Goal: Task Accomplishment & Management: Use online tool/utility

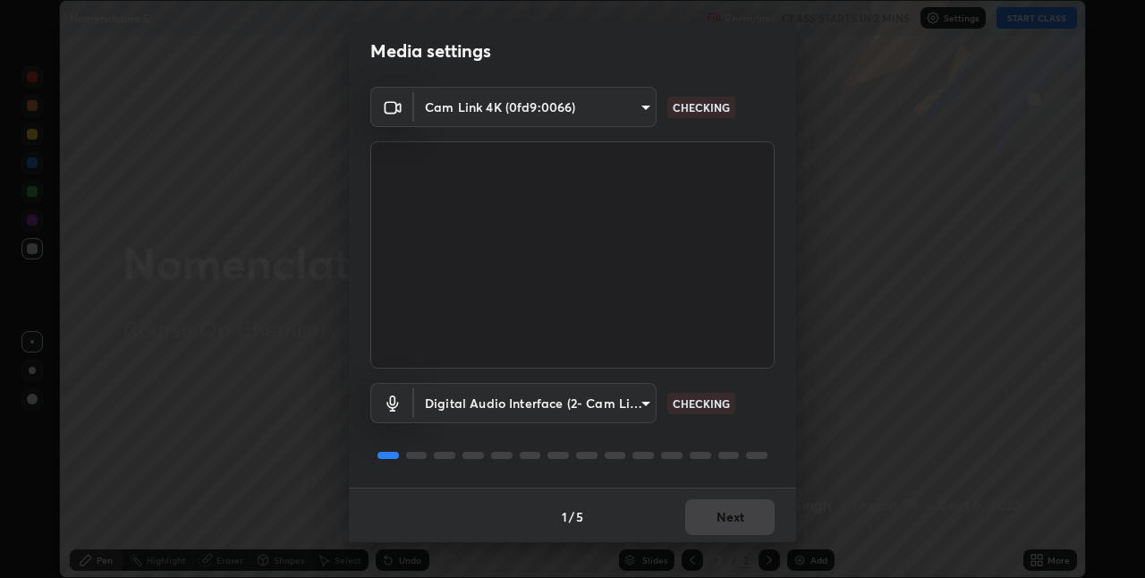
scroll to position [9, 0]
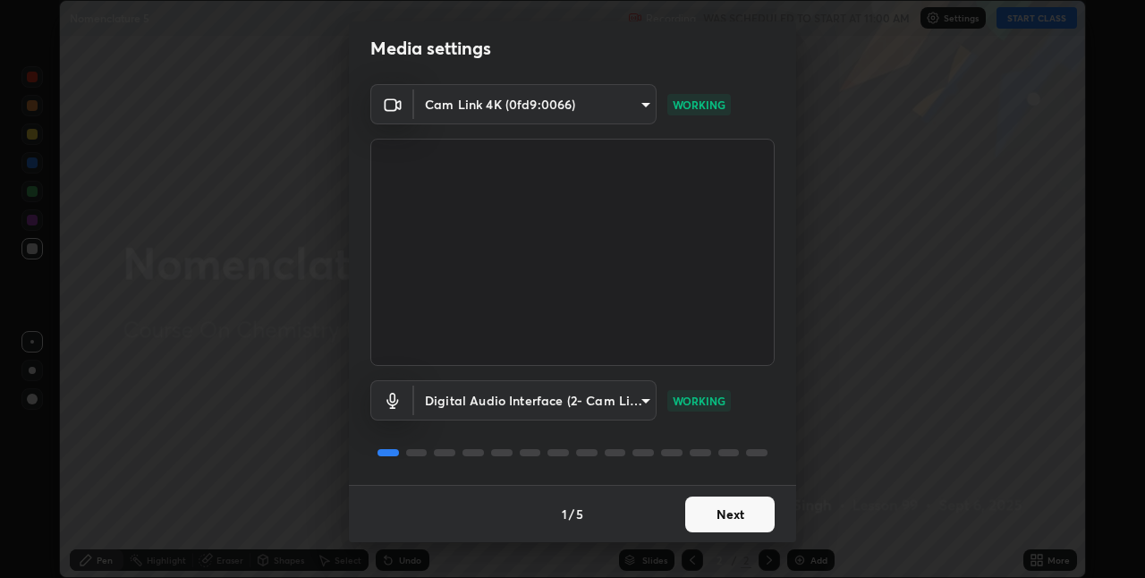
click at [773, 297] on div "Cam Link 4K (0fd9:0066) 69c81835c89ca4619384dcbe3fb59b7e9d9980f873b6d793669ae93…" at bounding box center [572, 284] width 447 height 401
click at [718, 512] on button "Next" at bounding box center [729, 514] width 89 height 36
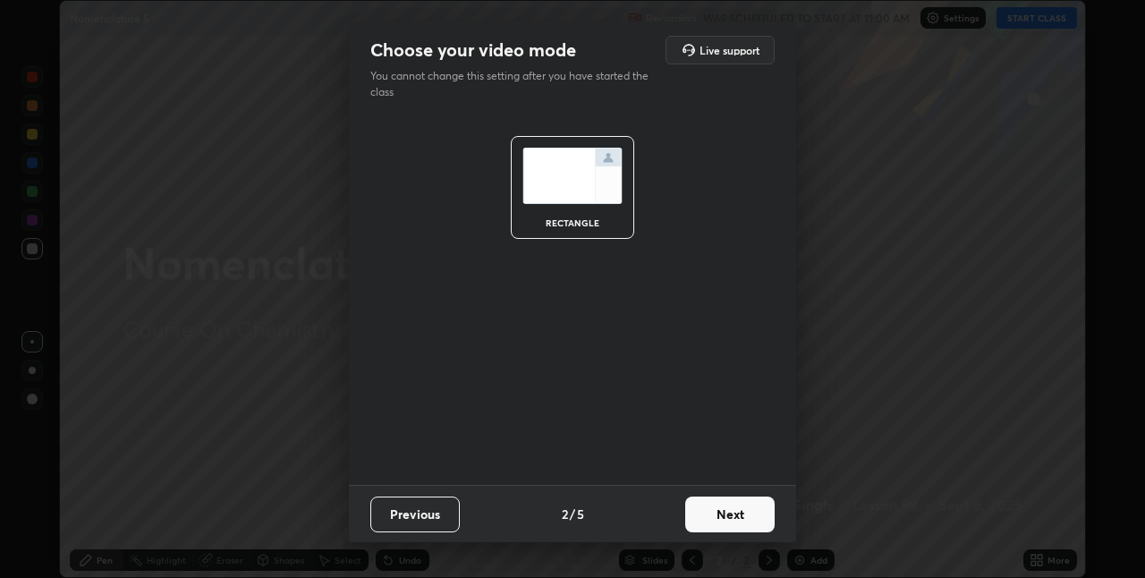
scroll to position [0, 0]
click at [731, 528] on button "Next" at bounding box center [729, 514] width 89 height 36
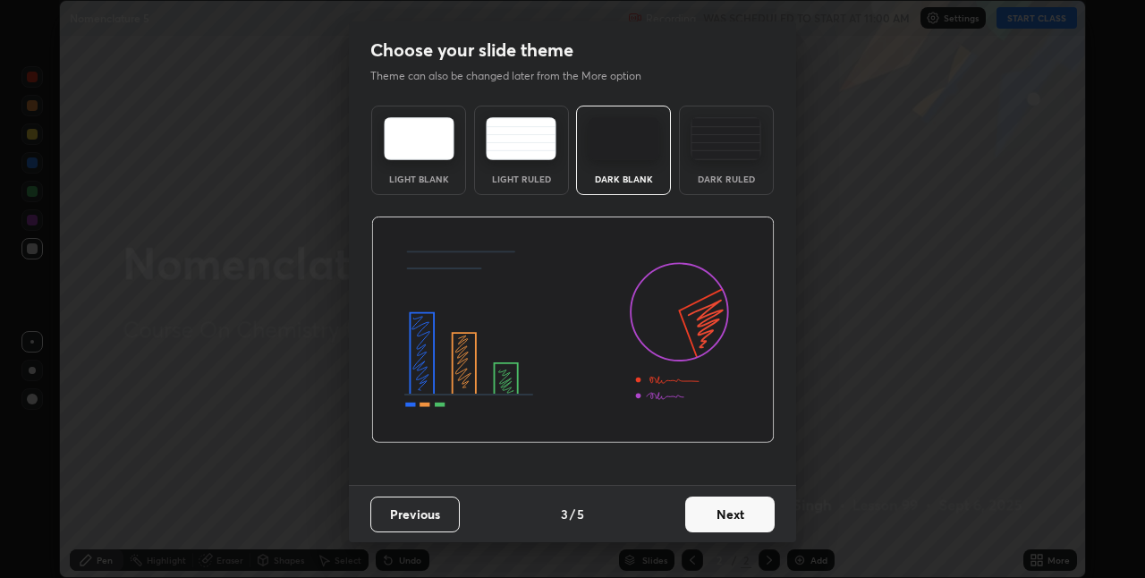
click at [728, 525] on button "Next" at bounding box center [729, 514] width 89 height 36
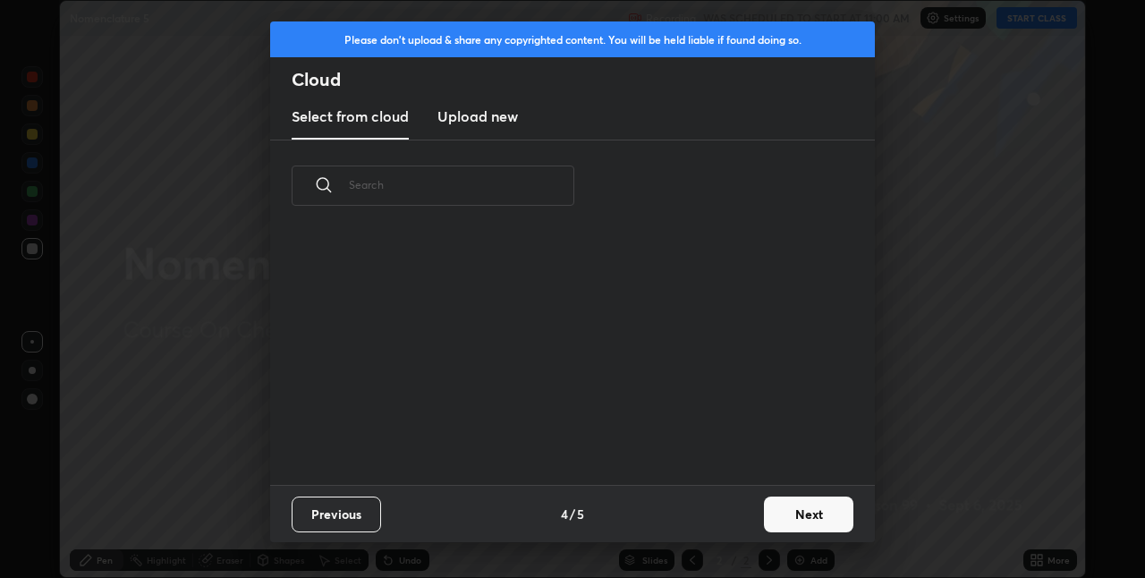
click at [729, 517] on div "Previous 4 / 5 Next" at bounding box center [572, 513] width 604 height 57
click at [788, 506] on button "Next" at bounding box center [808, 514] width 89 height 36
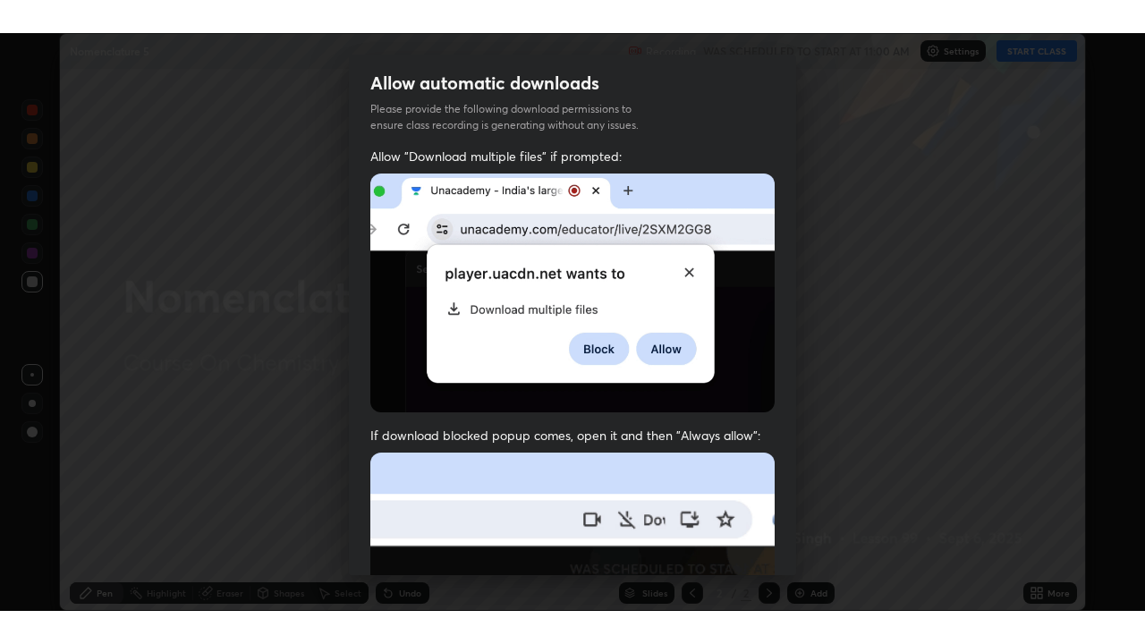
scroll to position [374, 0]
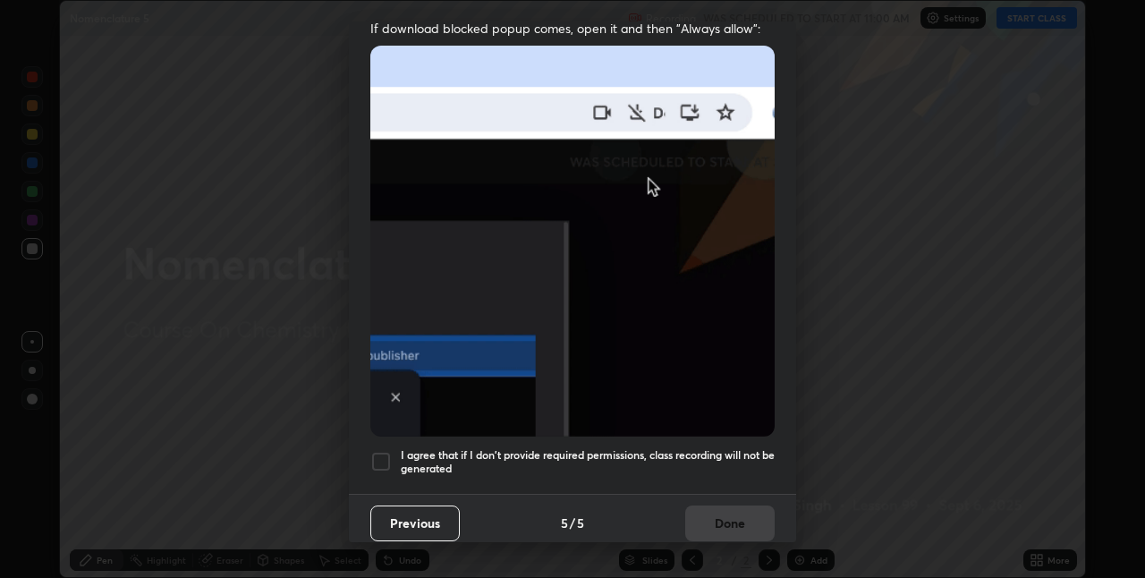
click at [376, 456] on div at bounding box center [380, 461] width 21 height 21
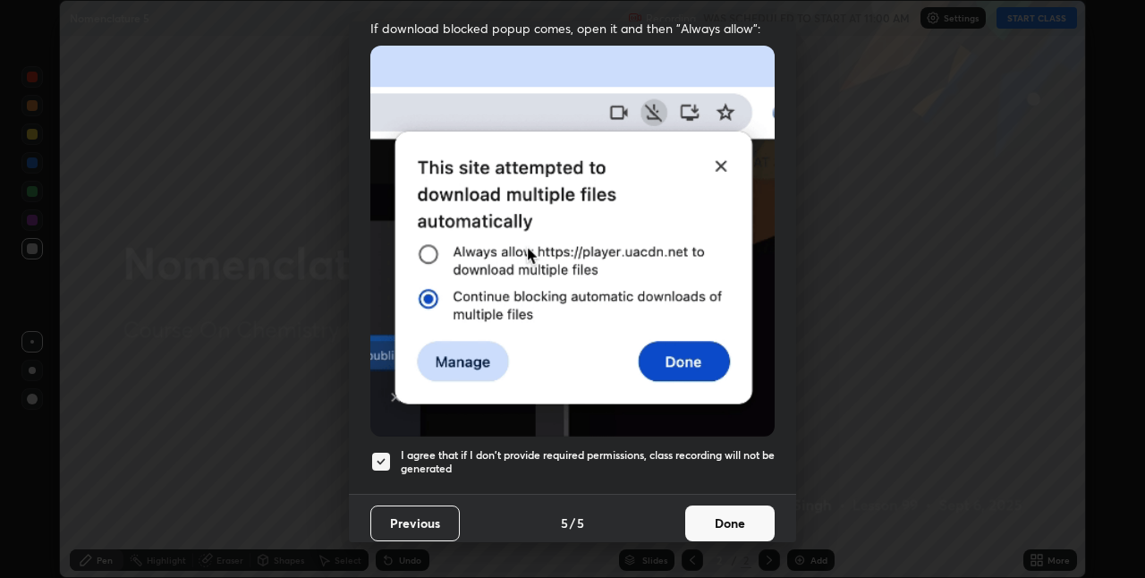
click at [701, 526] on button "Done" at bounding box center [729, 523] width 89 height 36
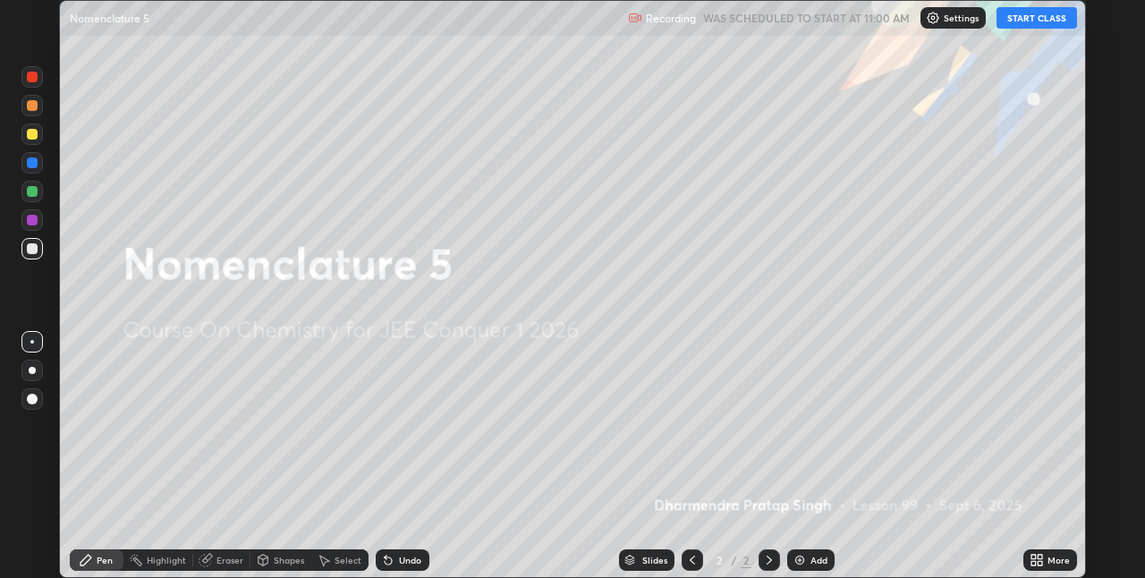
click at [1040, 559] on icon at bounding box center [1036, 560] width 14 height 14
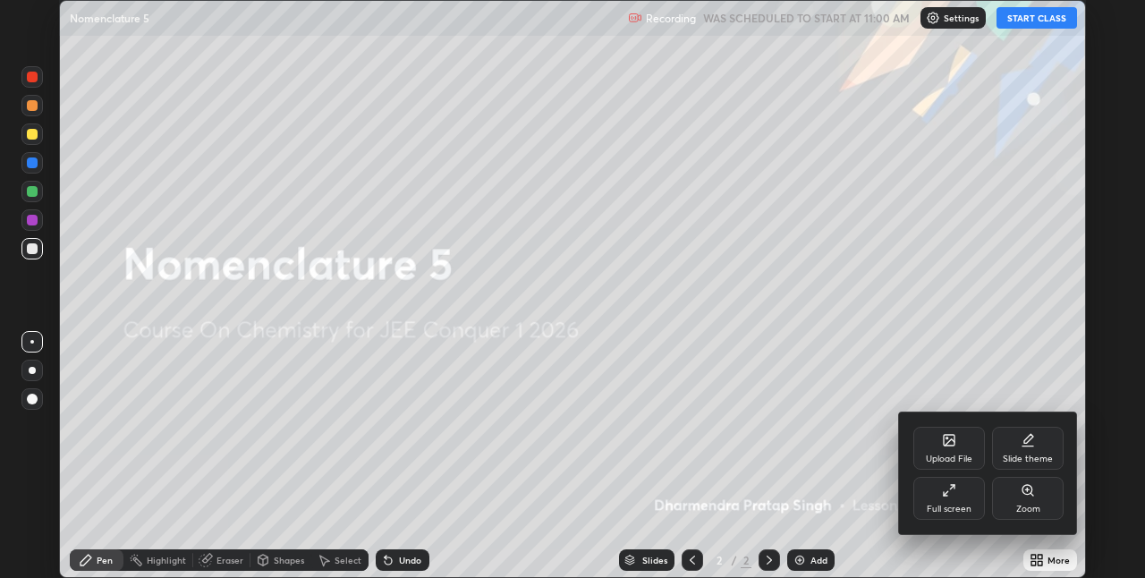
click at [917, 506] on div "Full screen" at bounding box center [949, 498] width 72 height 43
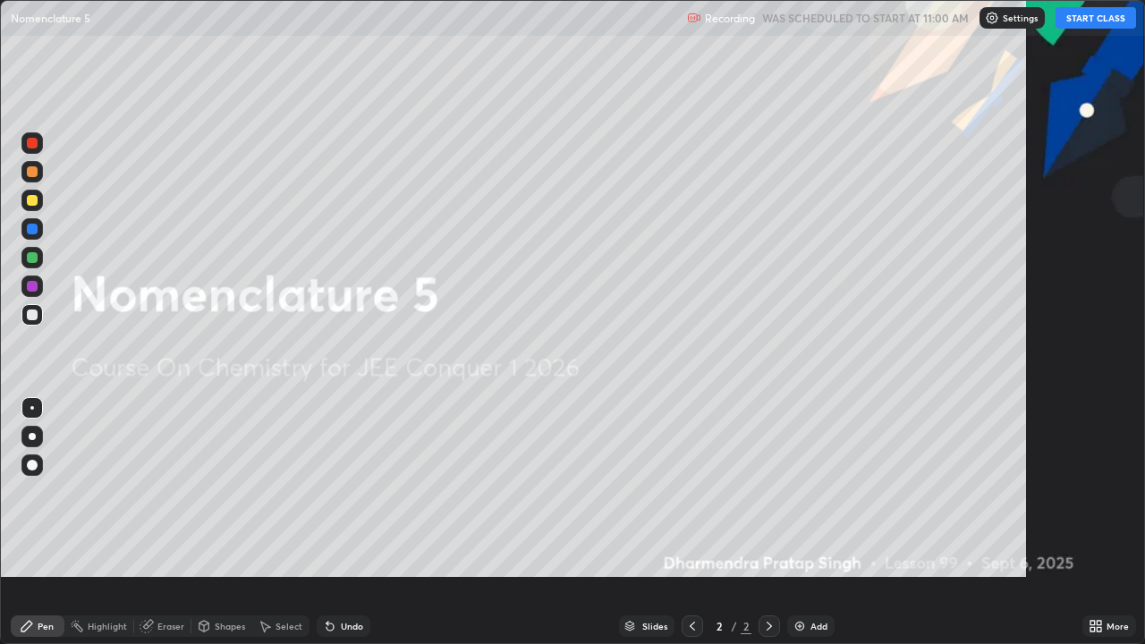
scroll to position [644, 1145]
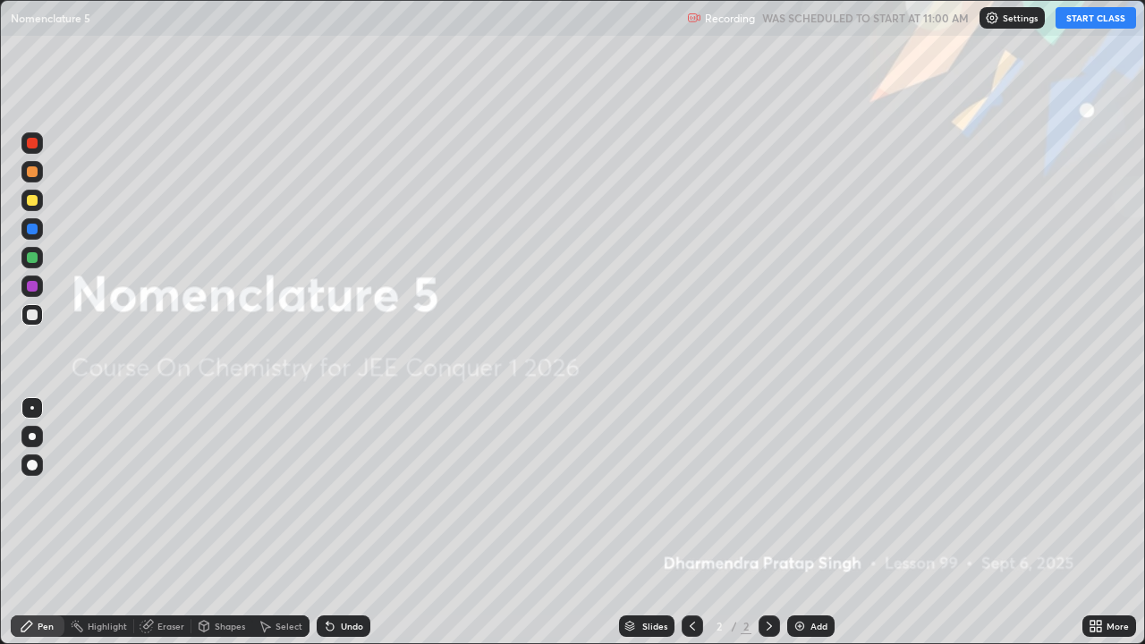
click at [1081, 19] on button "START CLASS" at bounding box center [1095, 17] width 80 height 21
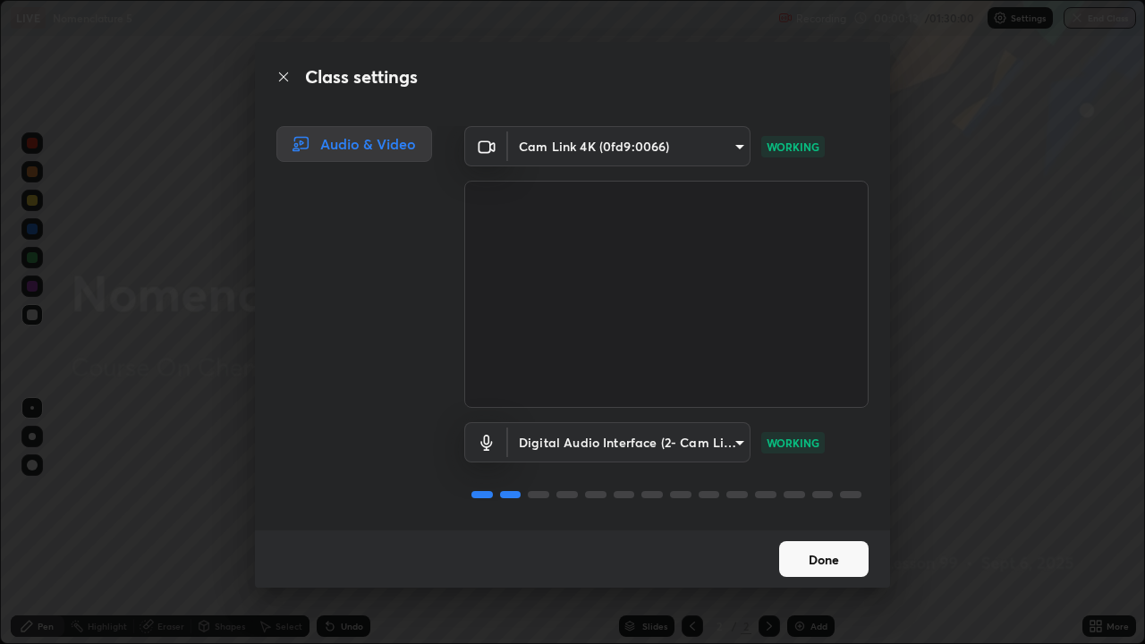
click at [818, 554] on button "Done" at bounding box center [823, 559] width 89 height 36
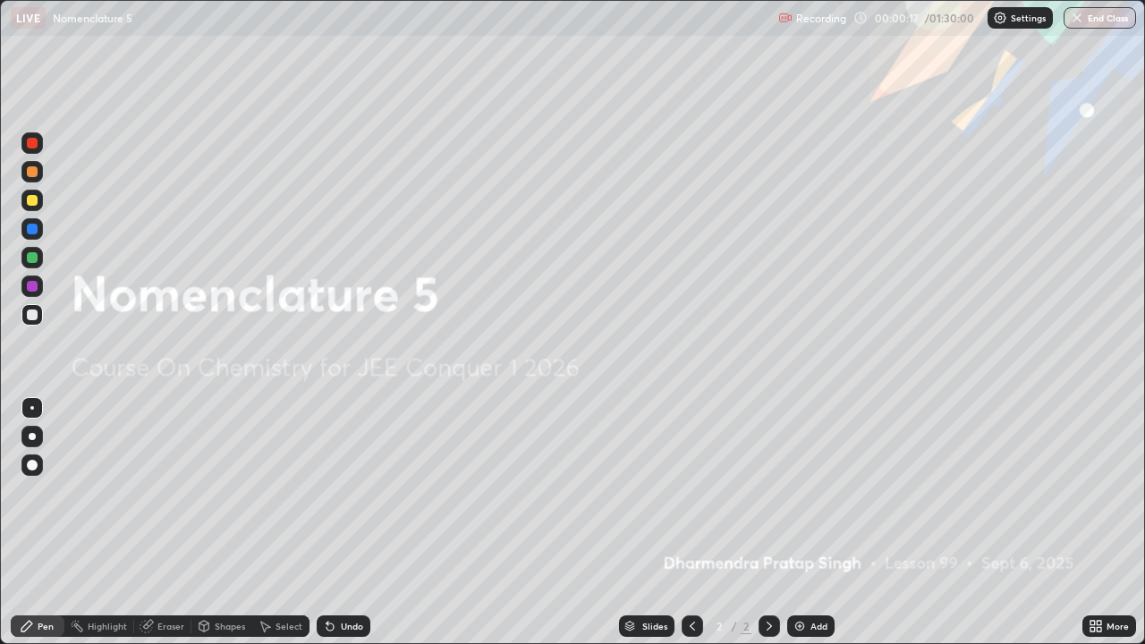
click at [803, 577] on img at bounding box center [799, 626] width 14 height 14
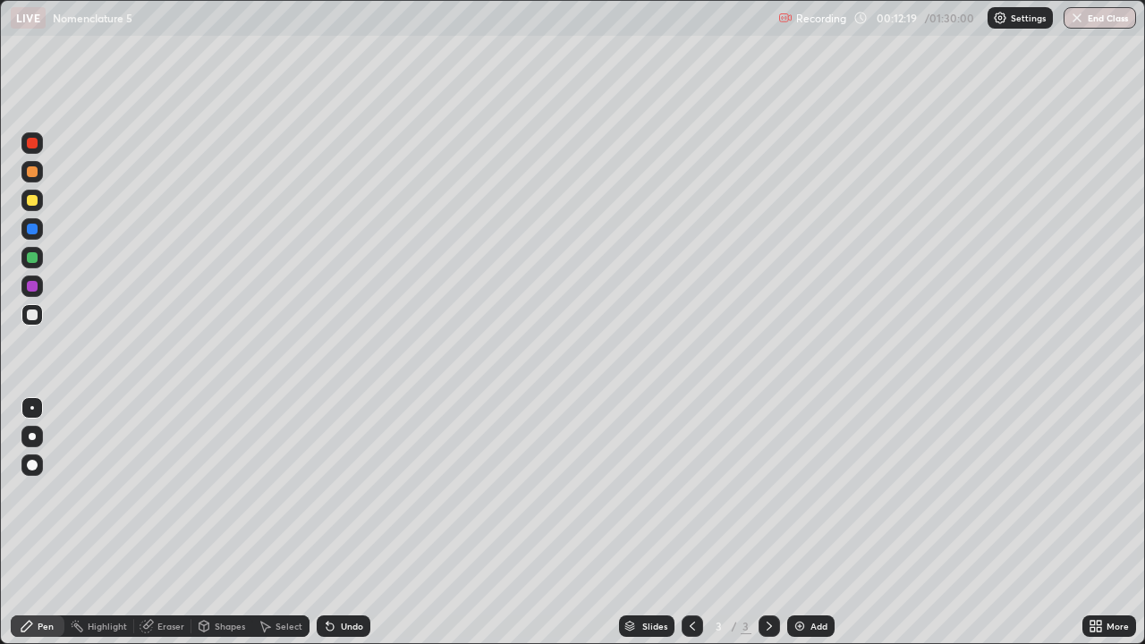
click at [801, 577] on img at bounding box center [799, 626] width 14 height 14
click at [798, 577] on img at bounding box center [799, 626] width 14 height 14
click at [804, 577] on img at bounding box center [799, 626] width 14 height 14
click at [806, 577] on div "Add" at bounding box center [810, 625] width 47 height 21
click at [799, 577] on img at bounding box center [799, 626] width 14 height 14
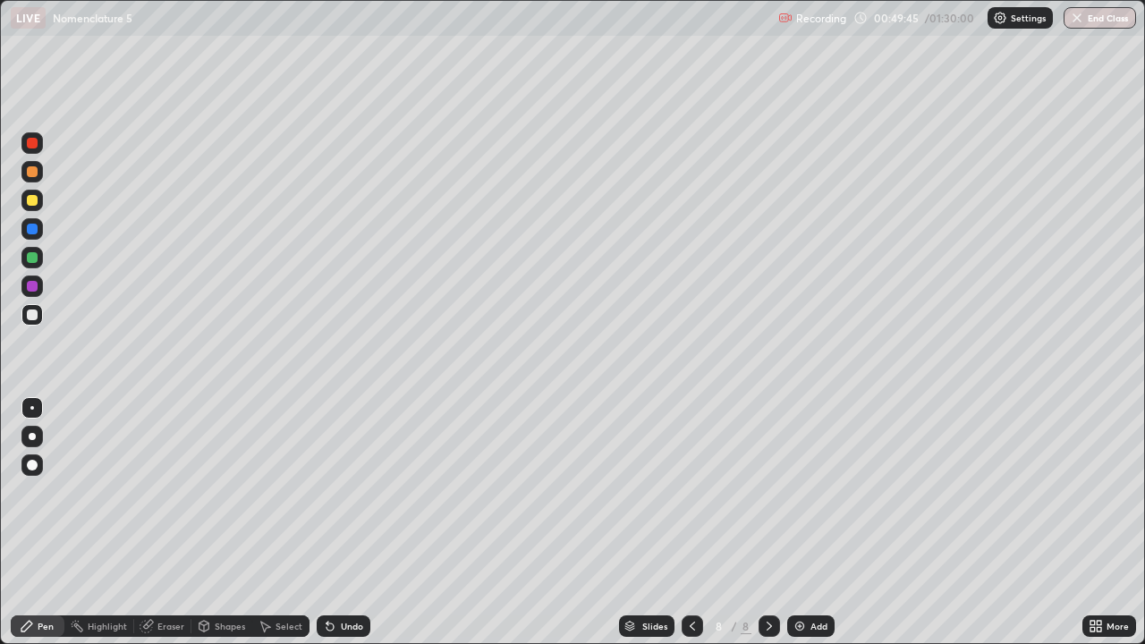
click at [810, 577] on div "Add" at bounding box center [818, 625] width 17 height 9
click at [805, 577] on div "Add" at bounding box center [810, 625] width 47 height 21
click at [806, 577] on div "Add" at bounding box center [810, 625] width 47 height 21
click at [798, 577] on img at bounding box center [799, 626] width 14 height 14
click at [800, 577] on div "Add" at bounding box center [810, 625] width 47 height 21
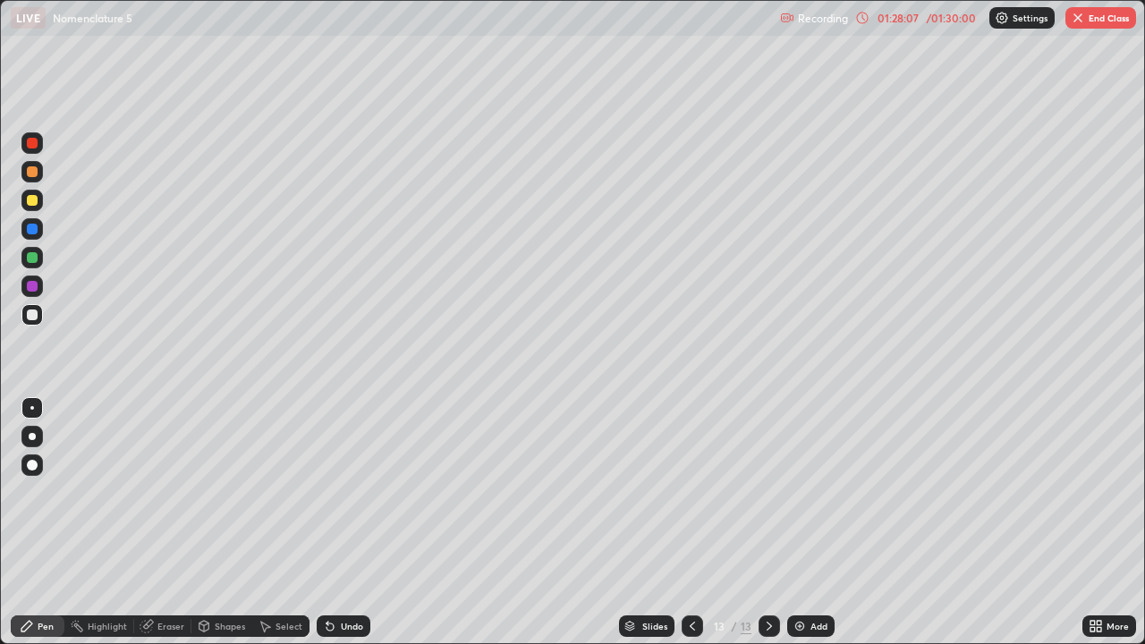
click at [810, 577] on div "Add" at bounding box center [810, 625] width 47 height 21
click at [1109, 16] on button "End Class" at bounding box center [1100, 17] width 71 height 21
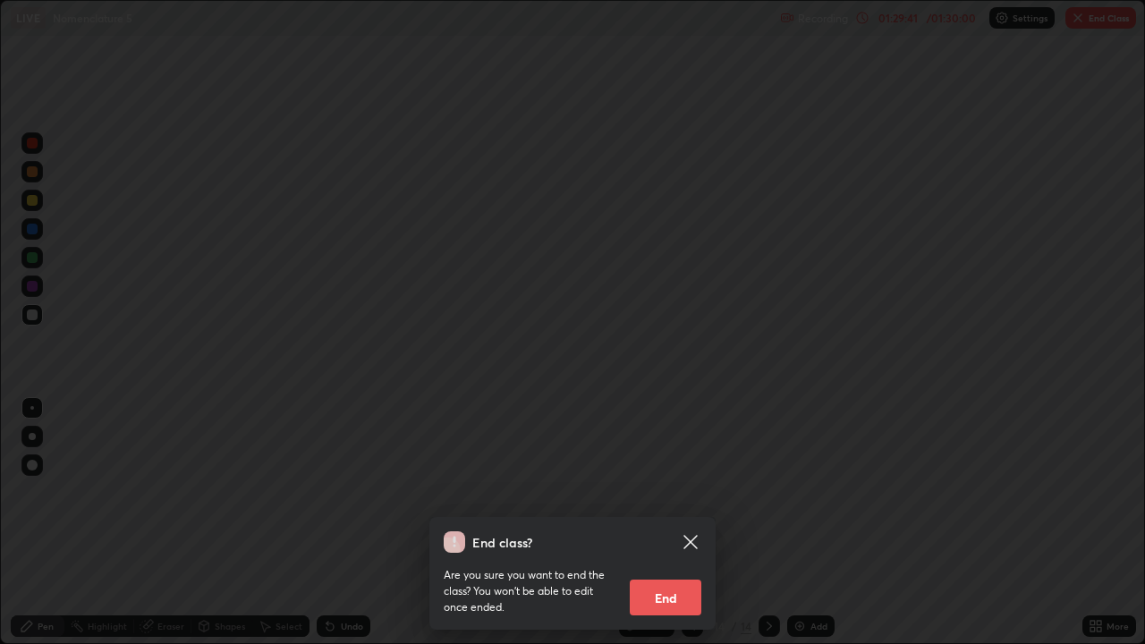
click at [675, 577] on button "End" at bounding box center [666, 597] width 72 height 36
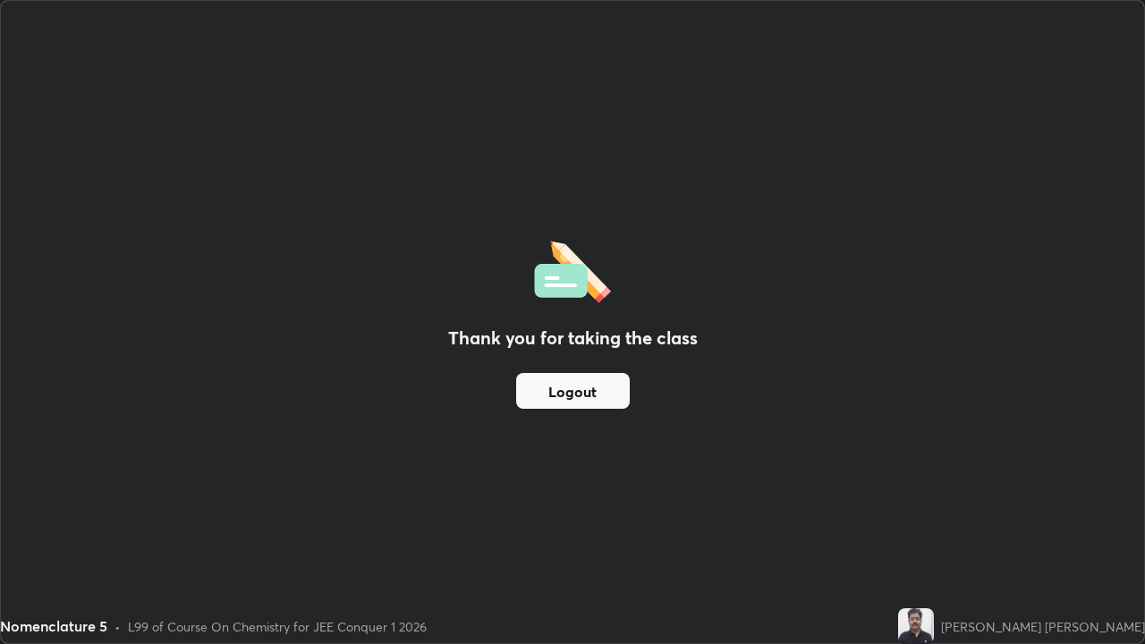
click at [574, 393] on button "Logout" at bounding box center [573, 391] width 114 height 36
